Goal: Task Accomplishment & Management: Use online tool/utility

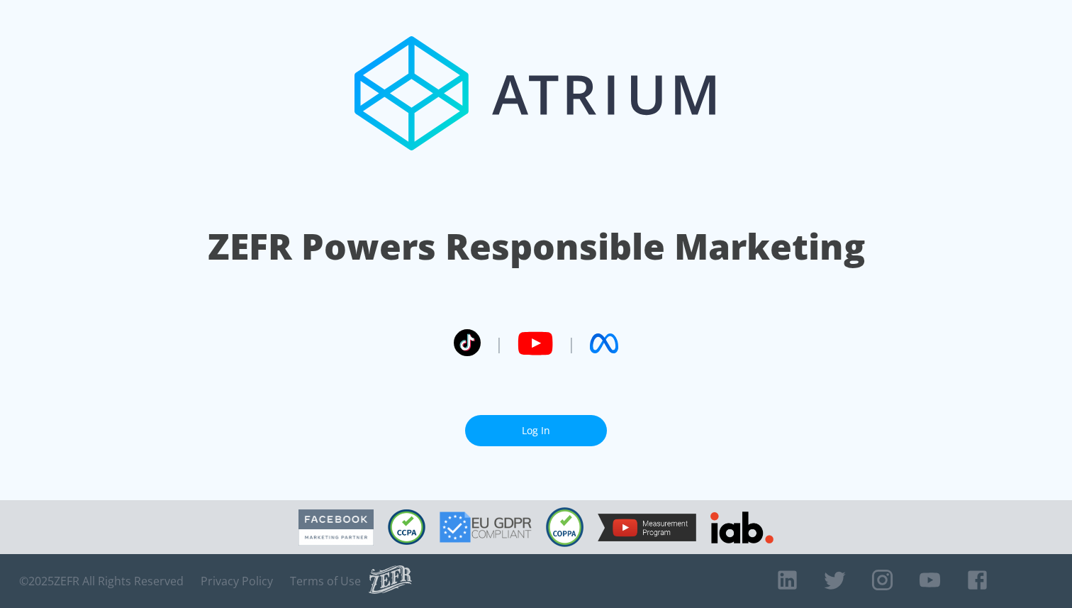
click at [533, 436] on link "Log In" at bounding box center [536, 431] width 142 height 32
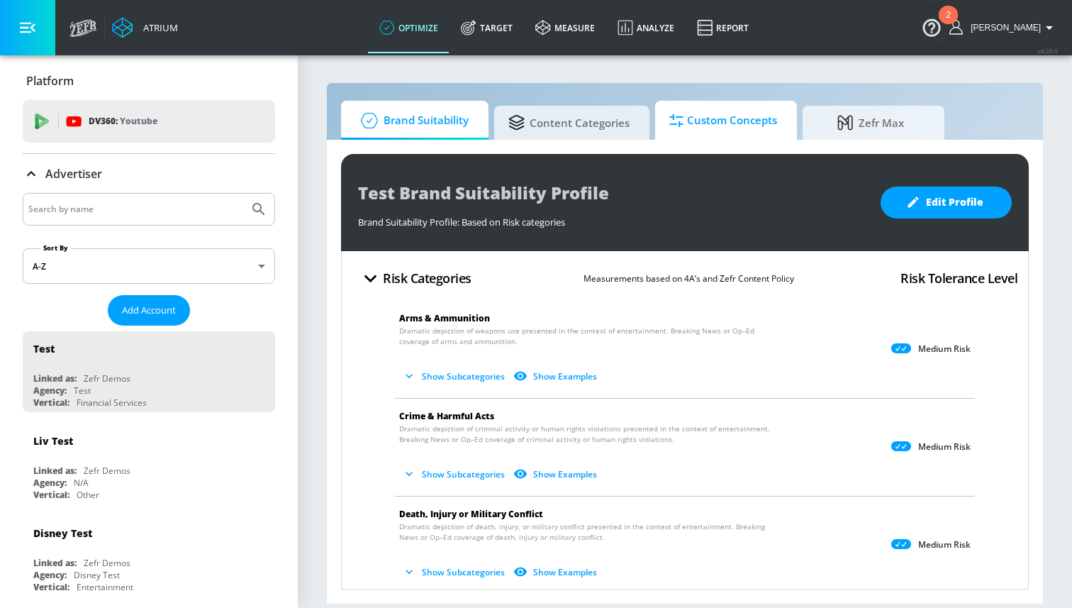
click at [747, 117] on span "Custom Concepts" at bounding box center [723, 120] width 108 height 34
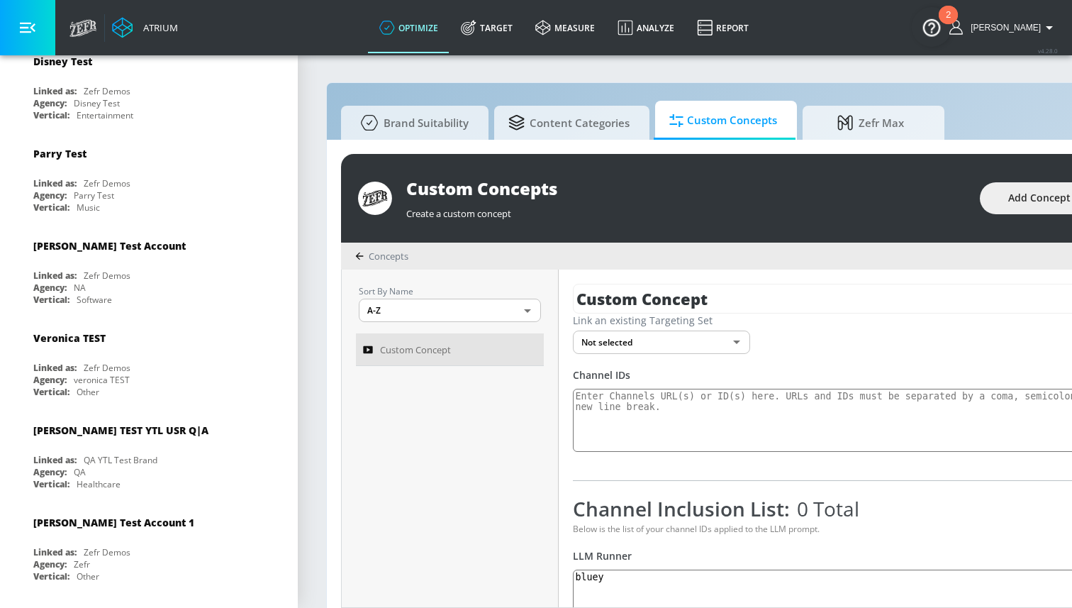
scroll to position [536, 0]
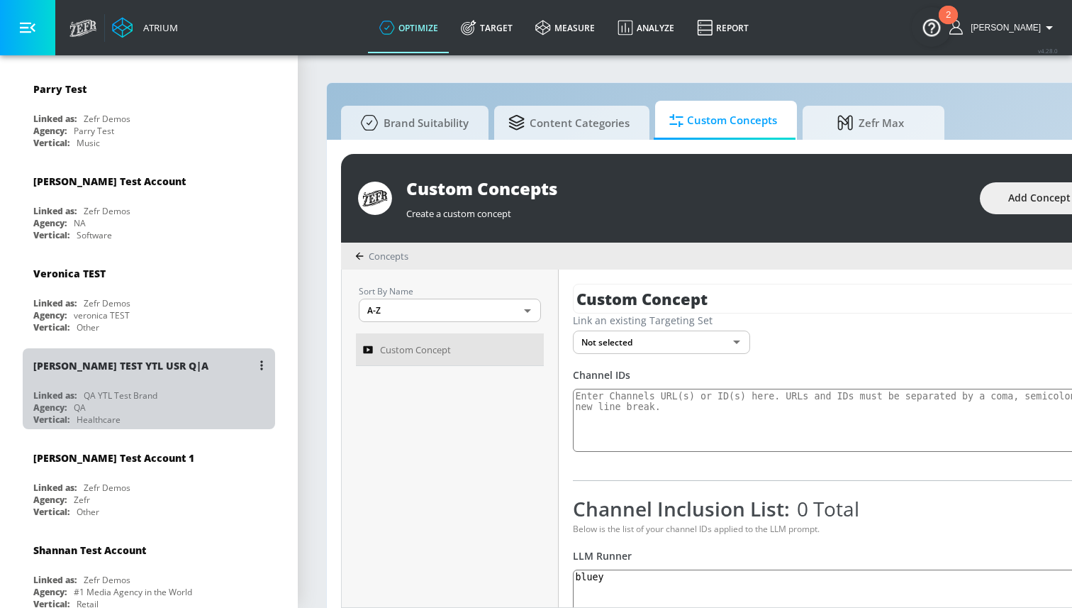
click at [106, 389] on div "QA YTL Test Brand" at bounding box center [121, 395] width 74 height 12
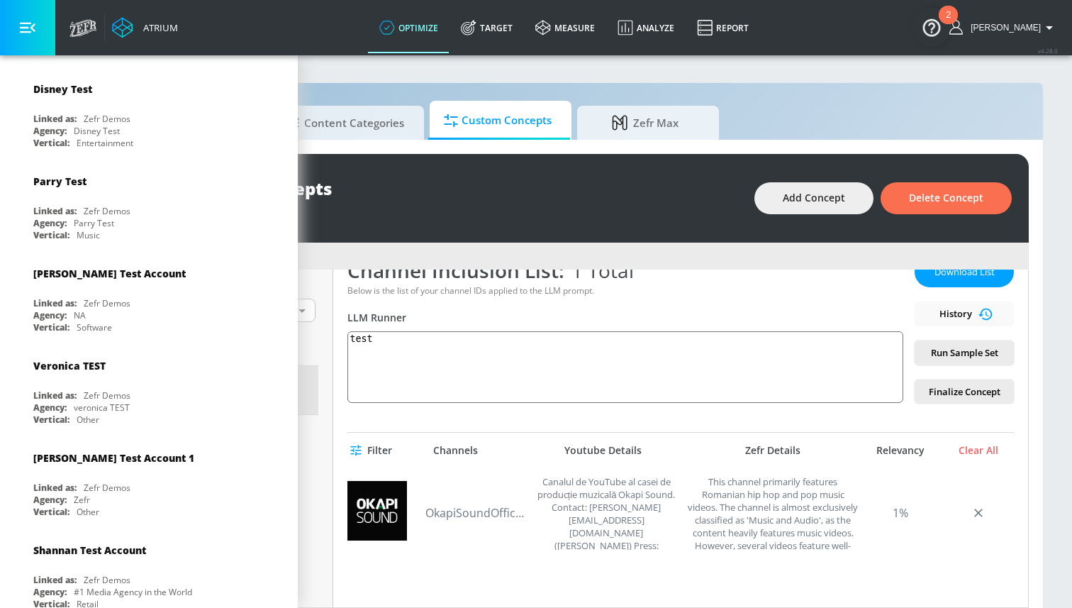
scroll to position [206, 0]
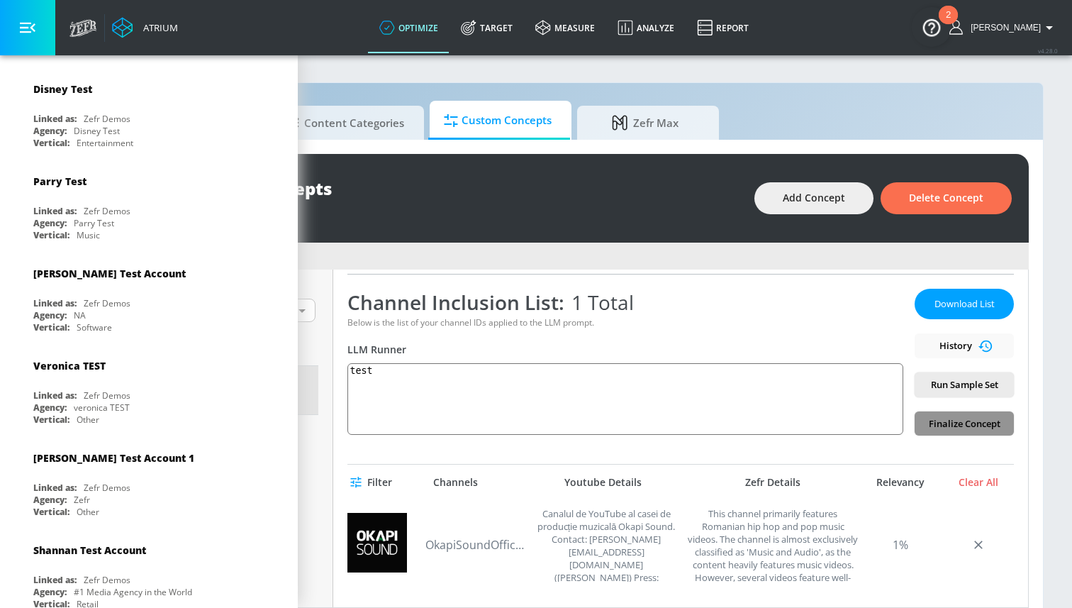
click at [979, 429] on span "Finalize Concept" at bounding box center [964, 423] width 77 height 16
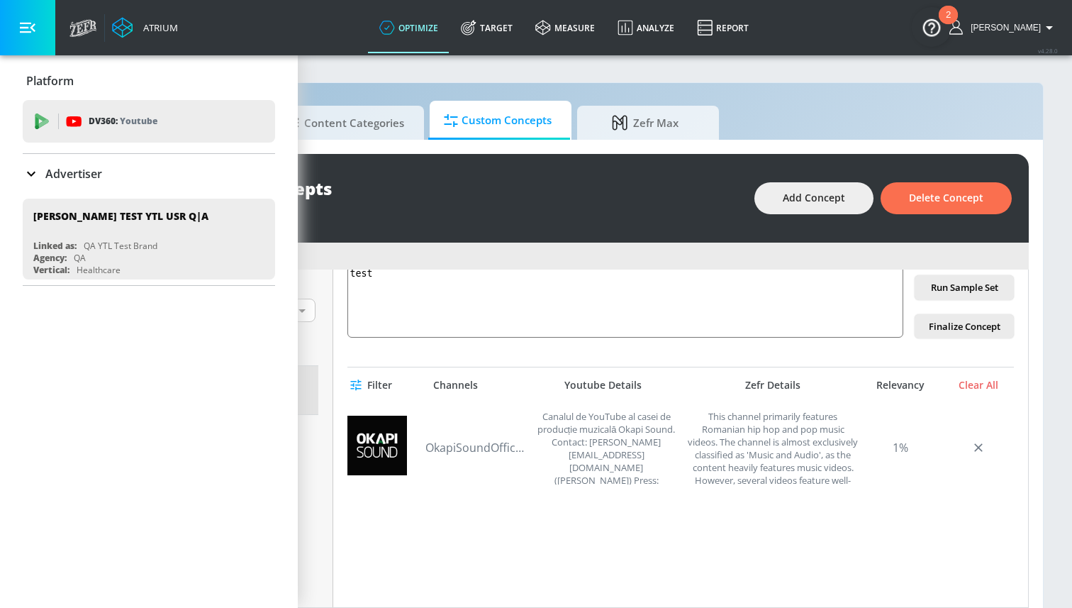
scroll to position [281, 0]
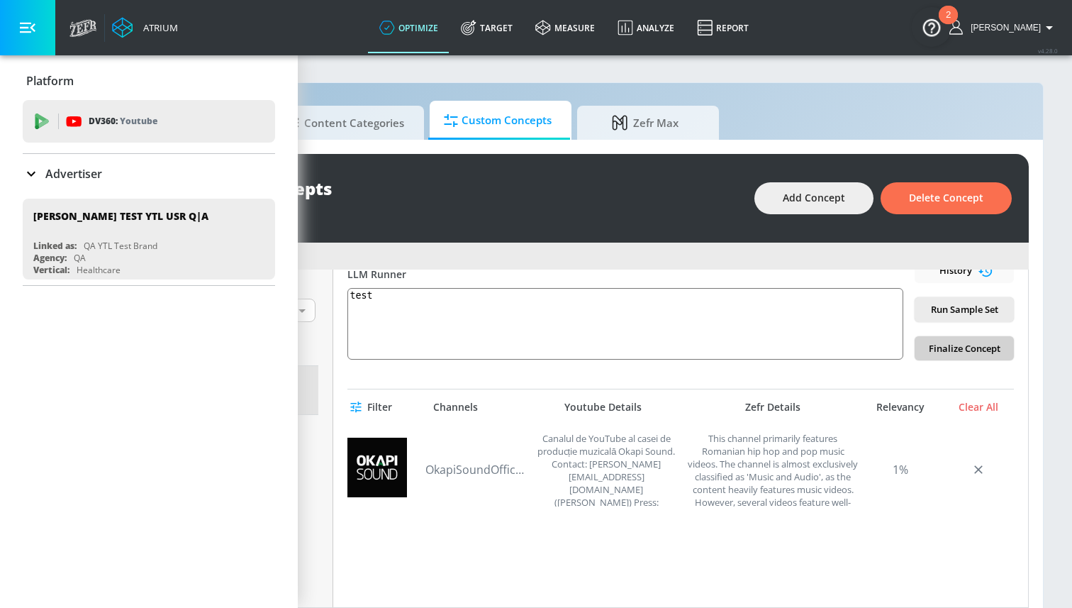
click at [959, 346] on span "Finalize Concept" at bounding box center [964, 348] width 77 height 16
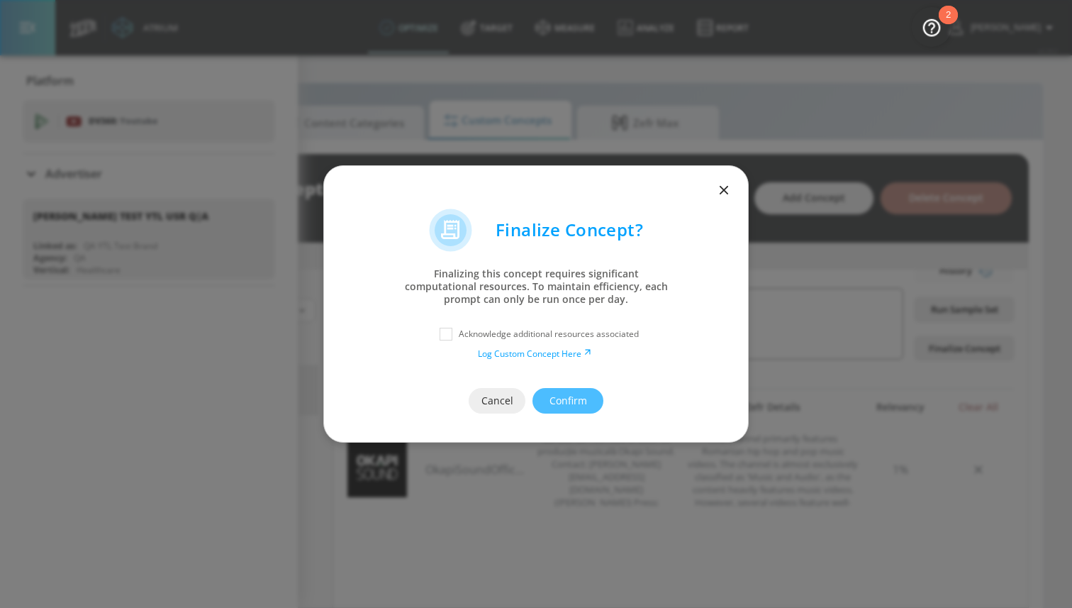
click at [723, 188] on icon "button" at bounding box center [724, 190] width 16 height 16
